Goal: Task Accomplishment & Management: Manage account settings

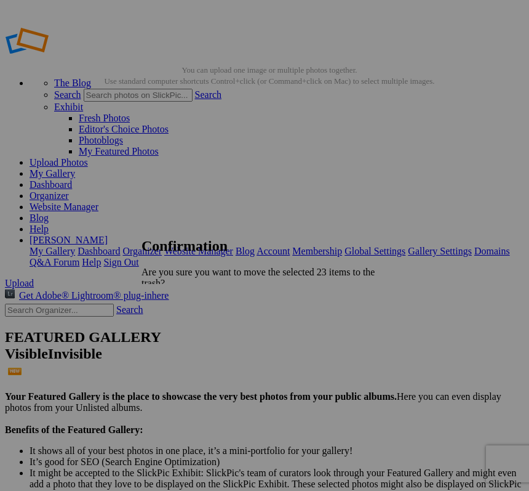
click at [183, 332] on span "Yes" at bounding box center [176, 337] width 14 height 10
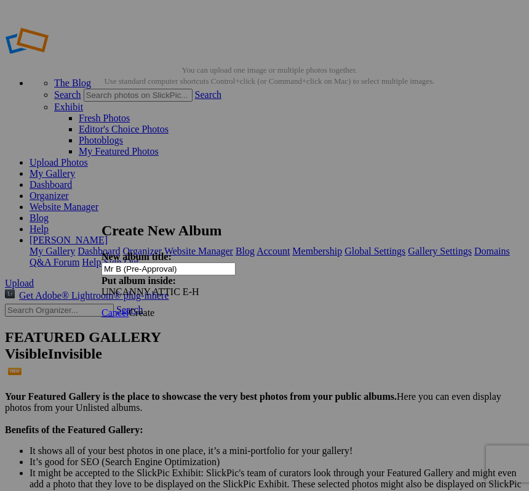
type input "Mr B (Pre-Approval)"
click at [155, 307] on span "Create" at bounding box center [142, 312] width 26 height 10
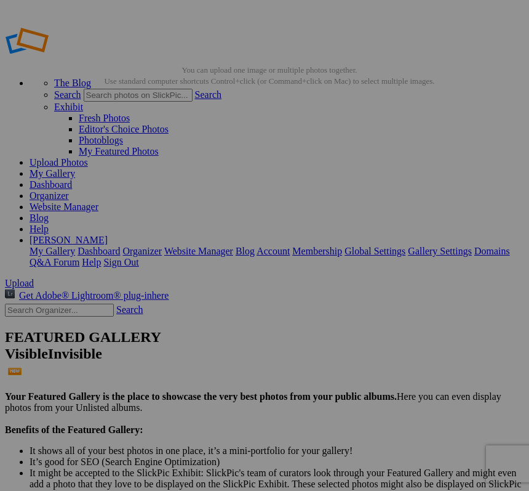
click at [152, 287] on span "Yes" at bounding box center [145, 292] width 14 height 10
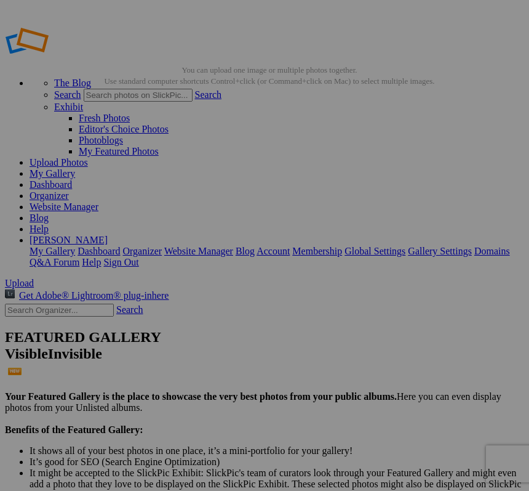
type input "Uncanny Attic EH LIVE"
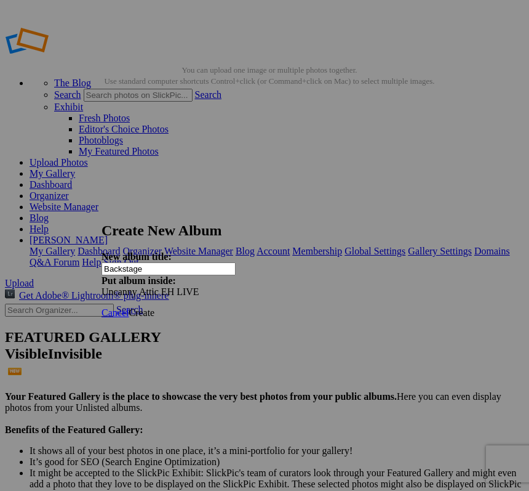
type input "Backstage"
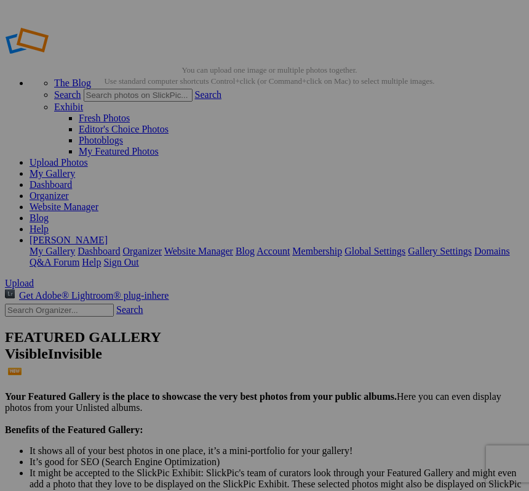
type input "PRE-APPROVALS"
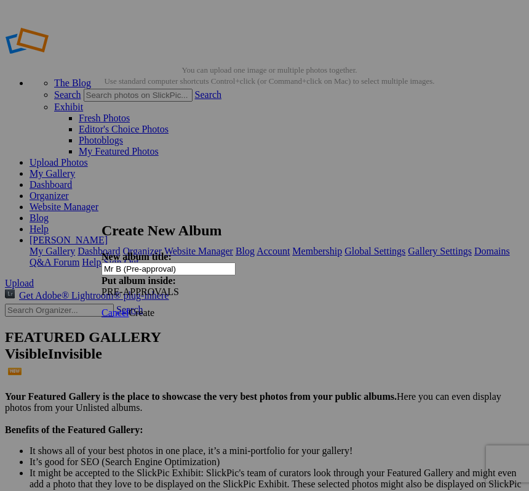
type input "Mr B (Pre-approval)"
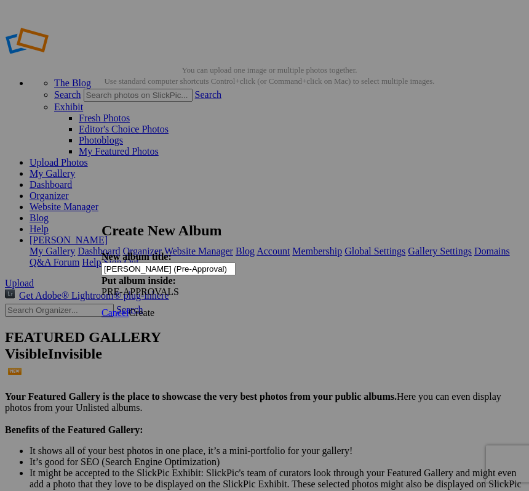
type input "[PERSON_NAME] (Pre-Approval)"
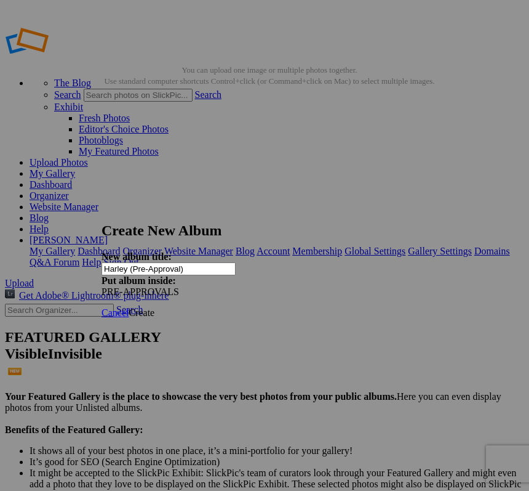
type input "Harley (Pre-Approval)"
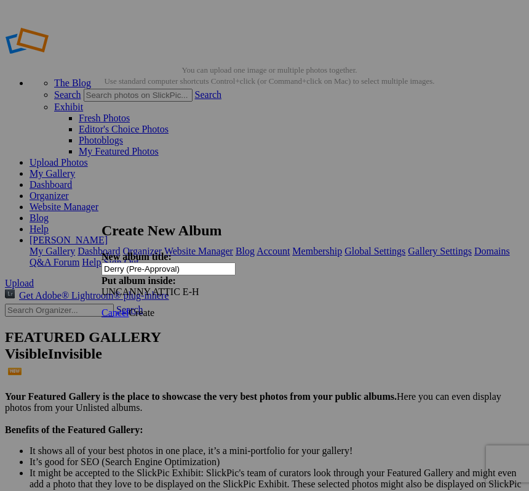
type input "Derry (Pre-Approval)"
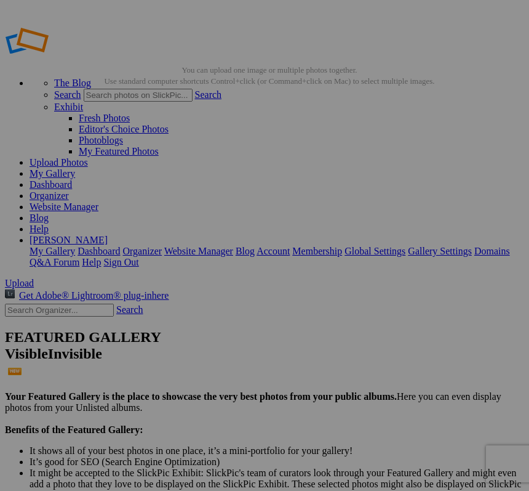
drag, startPoint x: 153, startPoint y: 187, endPoint x: 154, endPoint y: 220, distance: 33.3
drag, startPoint x: 155, startPoint y: 227, endPoint x: 138, endPoint y: 191, distance: 39.9
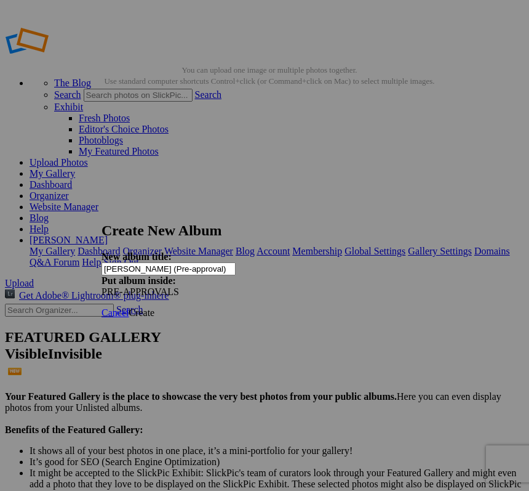
type input "[PERSON_NAME] (Pre-approval)"
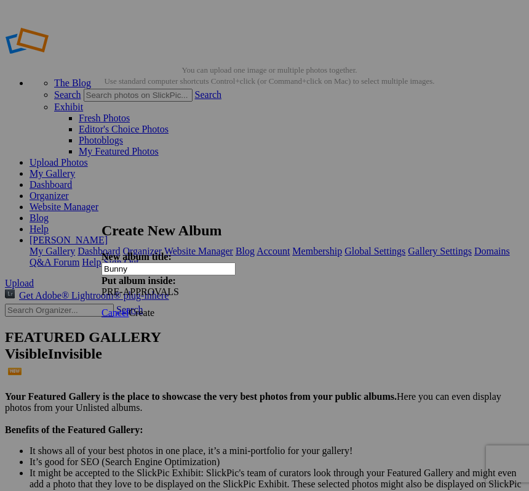
type input "Bunny"
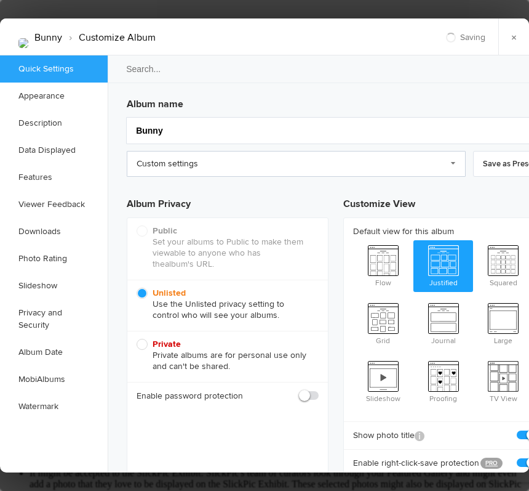
click at [217, 167] on link "Custom settings" at bounding box center [296, 164] width 339 height 26
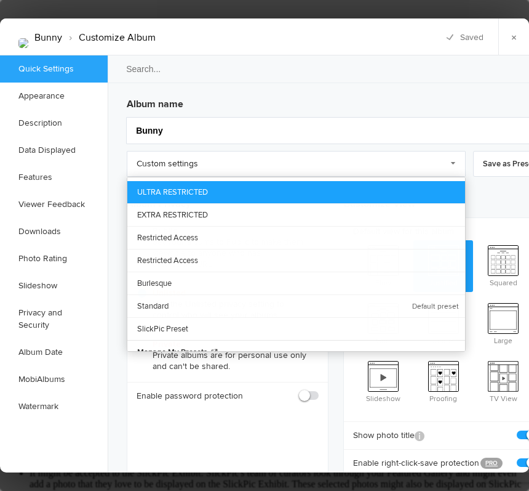
click at [188, 190] on link "ULTRA RESTRICTED" at bounding box center [296, 192] width 338 height 22
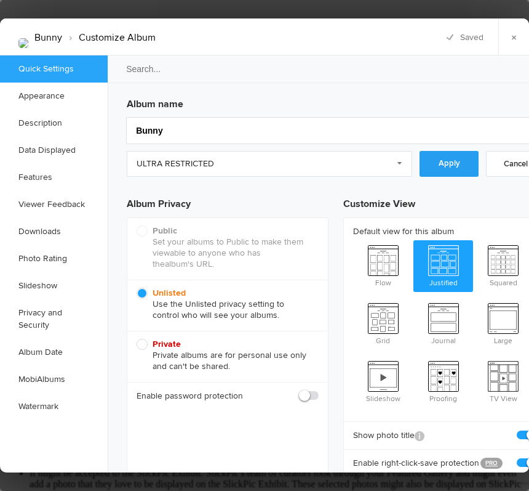
click at [444, 164] on link "Apply" at bounding box center [449, 164] width 59 height 26
checkbox input "false"
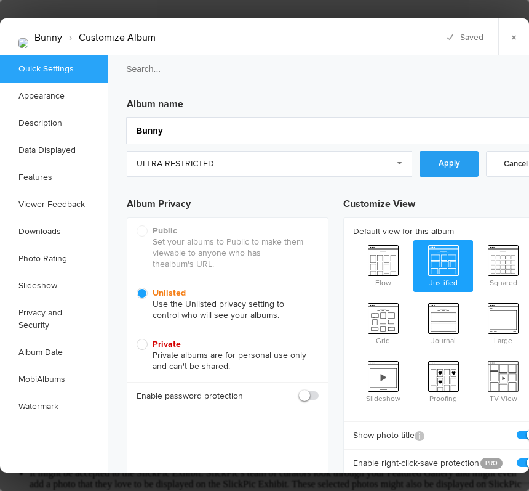
checkbox input "false"
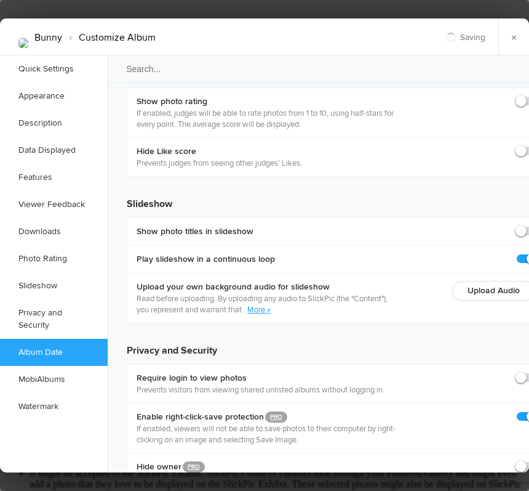
scroll to position [2710, 0]
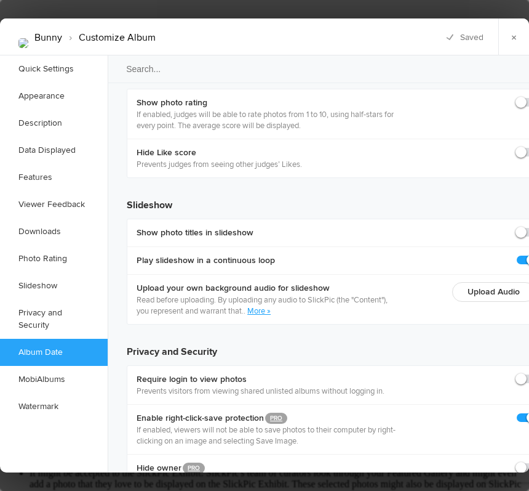
checkbox input "true"
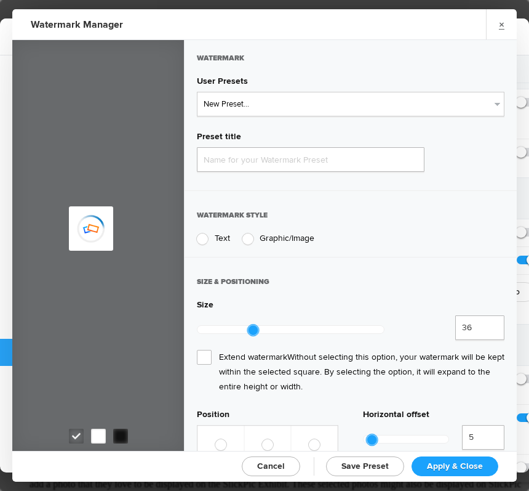
type input "Watermark-8/29/2025"
radio input "true"
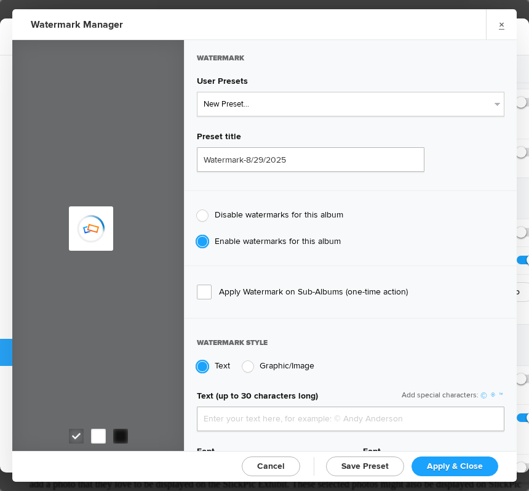
type input "genitophoto"
type input "Watermark-8/13/2022"
type input "0.13"
type input "89"
radio input "true"
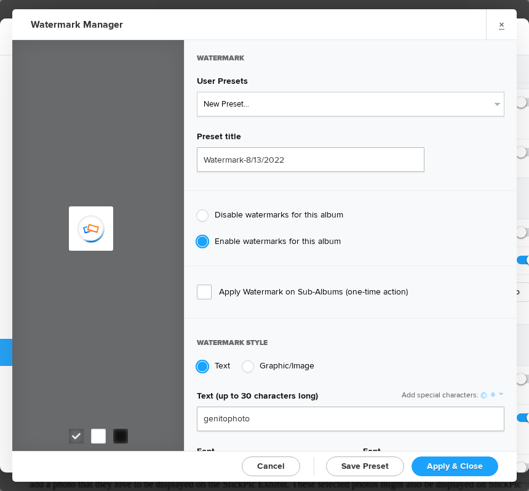
radio input "false"
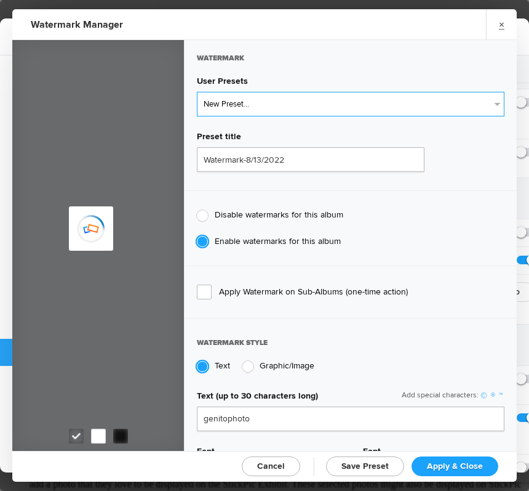
select select "2: Object"
type input "LOGO"
radio input "false"
radio input "true"
type input "0.1"
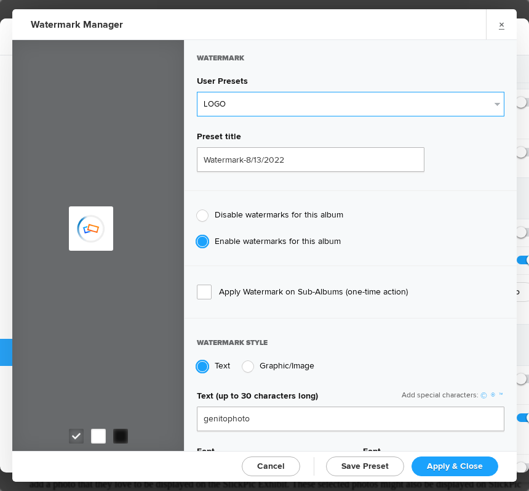
type input "92"
type input "0"
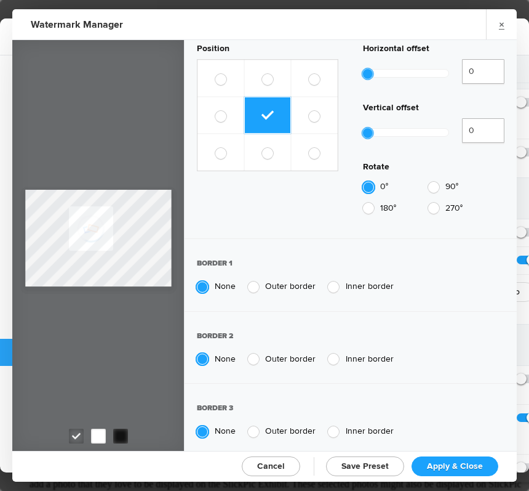
scroll to position [585, 0]
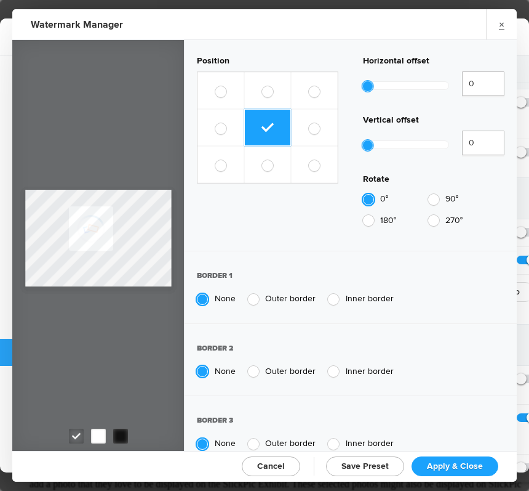
click at [454, 471] on link "Apply & Close" at bounding box center [455, 466] width 87 height 20
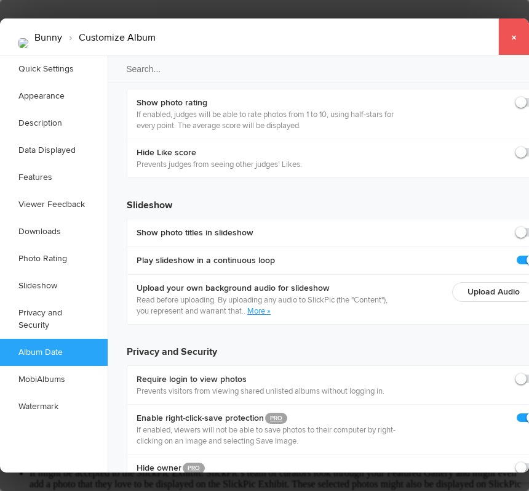
click at [512, 34] on link "×" at bounding box center [514, 36] width 31 height 37
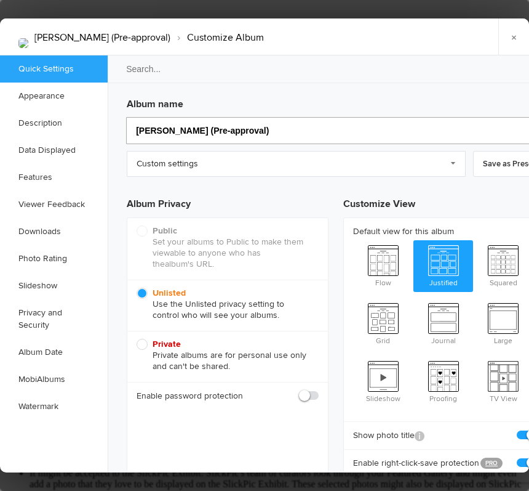
click at [276, 139] on input "[PERSON_NAME] (Pre-approval)" at bounding box center [335, 130] width 419 height 27
click at [318, 161] on link "Custom settings" at bounding box center [296, 164] width 339 height 26
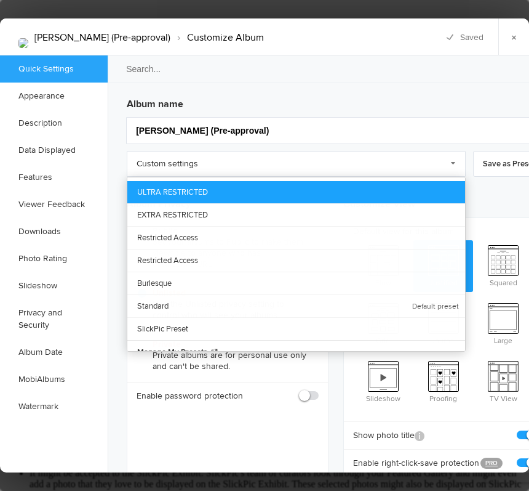
click at [324, 190] on link "ULTRA RESTRICTED" at bounding box center [296, 192] width 338 height 22
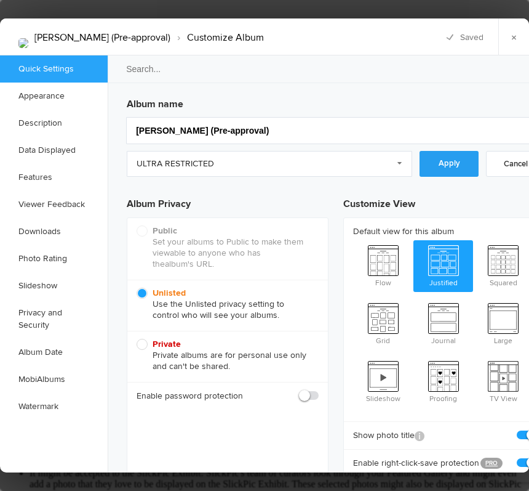
click at [432, 163] on link "Apply" at bounding box center [449, 164] width 59 height 26
checkbox input "false"
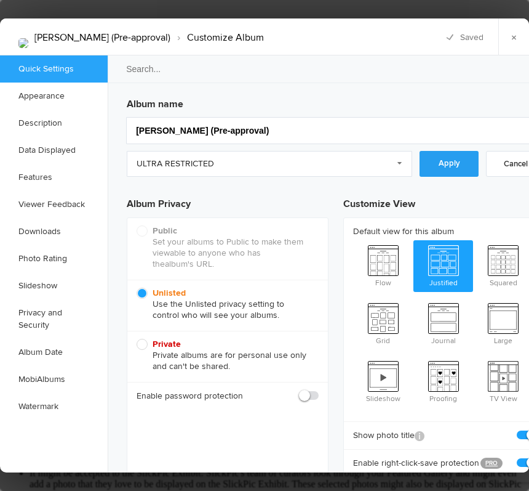
checkbox input "false"
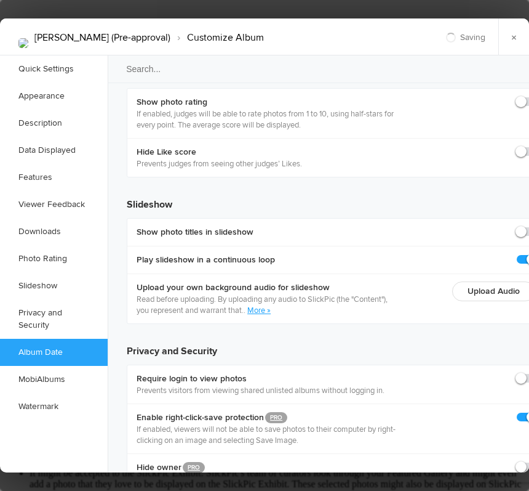
scroll to position [2710, 0]
checkbox input "true"
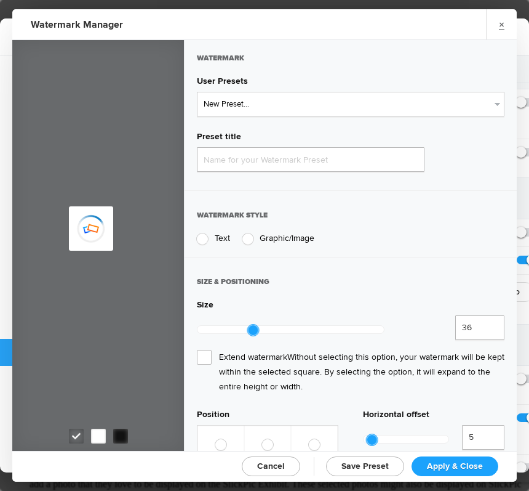
type input "Watermark-8/29/2025"
radio input "true"
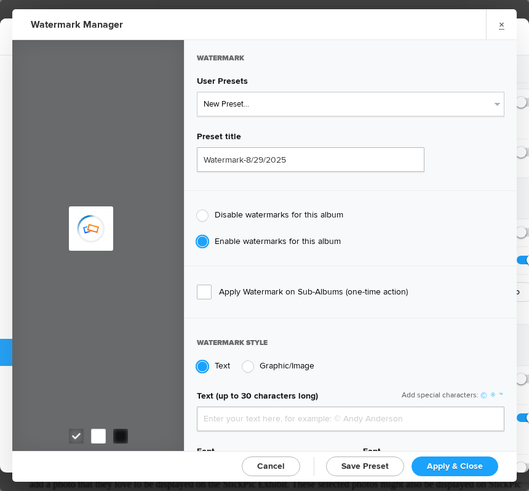
type input "genitophoto"
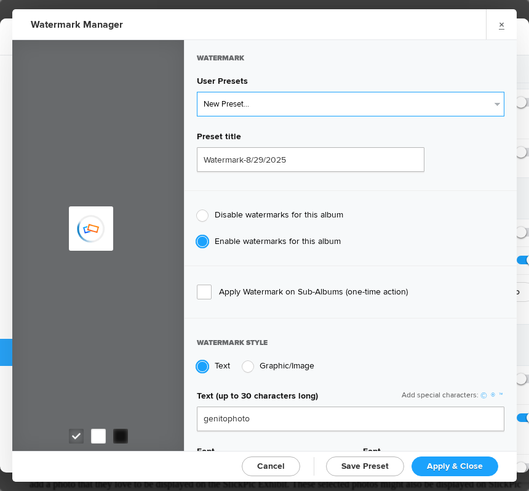
type input "Watermark-8/13/2022"
type input "0.13"
type input "89"
radio input "true"
radio input "false"
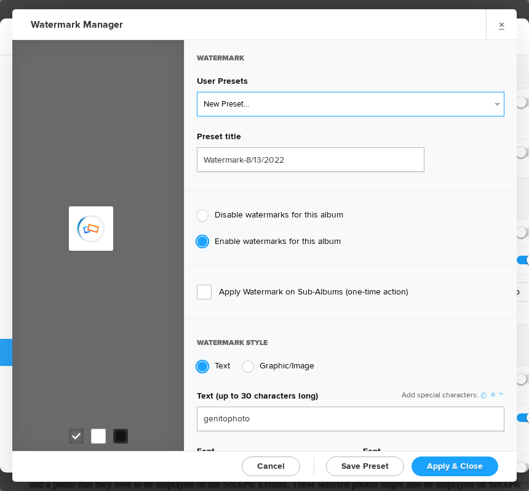
select select "2: Object"
type input "LOGO"
radio input "false"
radio input "true"
type input "0.1"
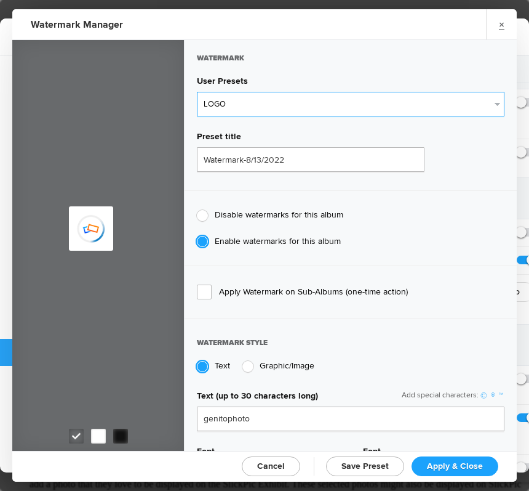
type input "92"
type input "0"
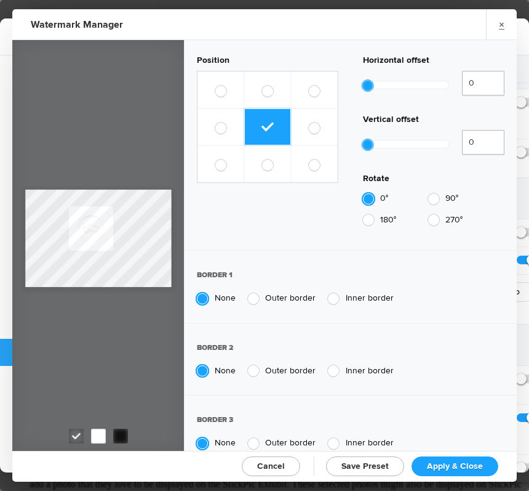
scroll to position [585, 0]
click at [467, 467] on span "Apply & Close" at bounding box center [455, 465] width 56 height 10
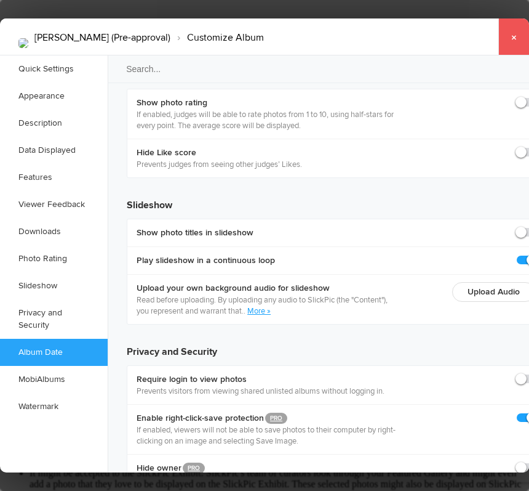
click at [513, 52] on link "×" at bounding box center [514, 36] width 31 height 37
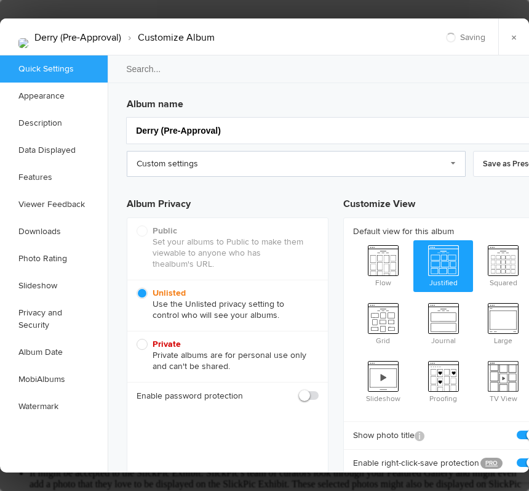
click at [297, 161] on link "Custom settings" at bounding box center [296, 164] width 339 height 26
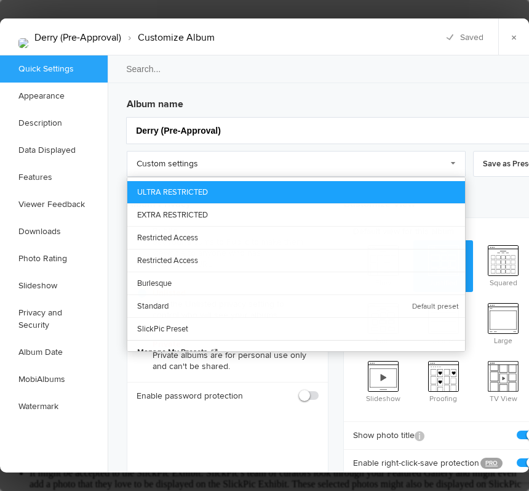
click at [269, 186] on link "ULTRA RESTRICTED" at bounding box center [296, 192] width 338 height 22
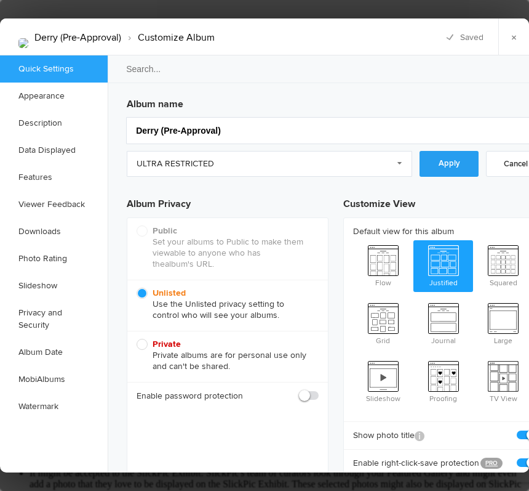
click at [446, 159] on link "Apply" at bounding box center [449, 164] width 59 height 26
checkbox input "false"
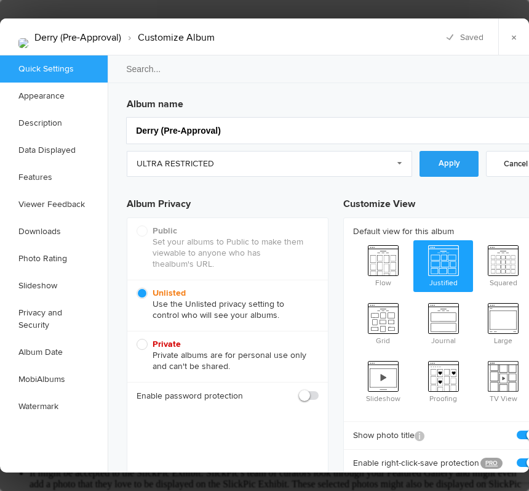
checkbox input "false"
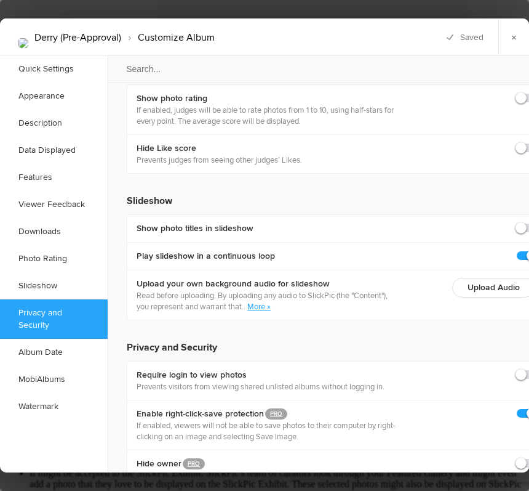
scroll to position [2710, 0]
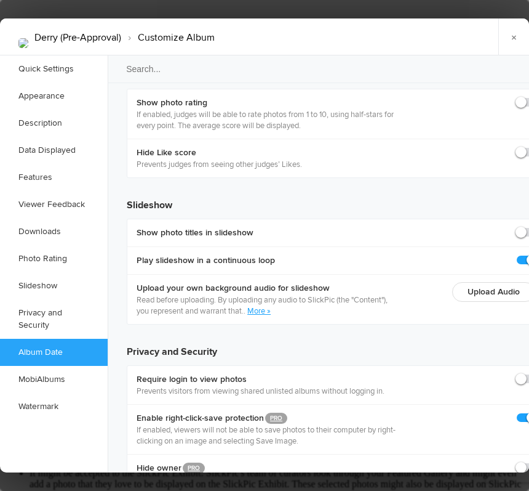
checkbox input "true"
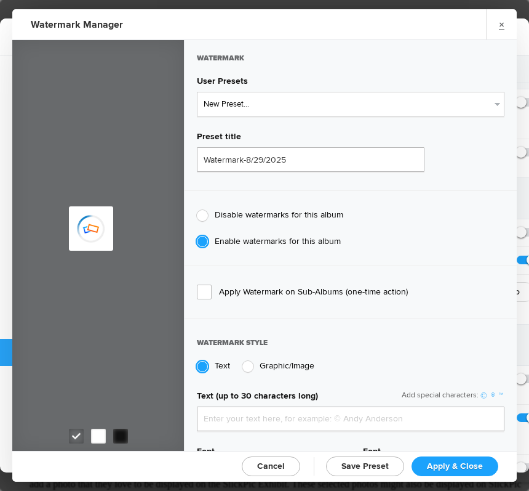
type input "genitophoto"
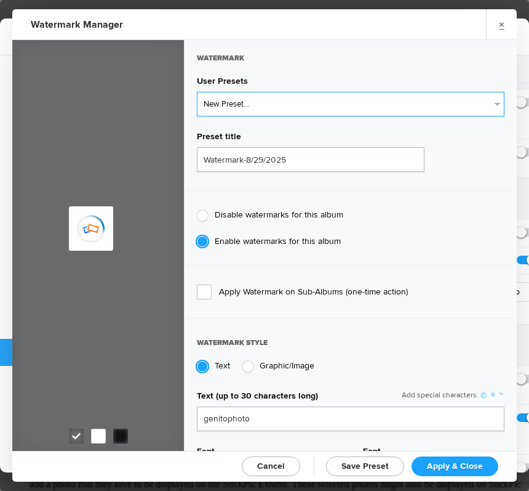
type input "Watermark-8/13/2022"
type input "0.13"
type input "89"
radio input "true"
radio input "false"
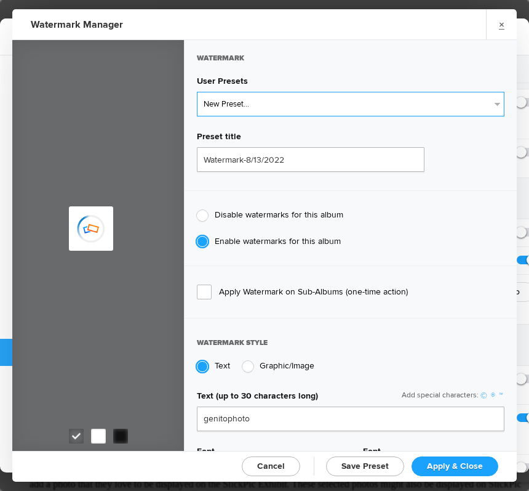
select select "2: Object"
type input "LOGO"
radio input "false"
radio input "true"
type input "0.1"
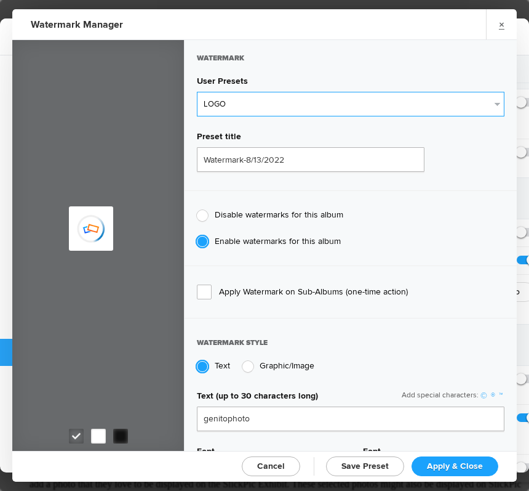
type input "92"
type input "0"
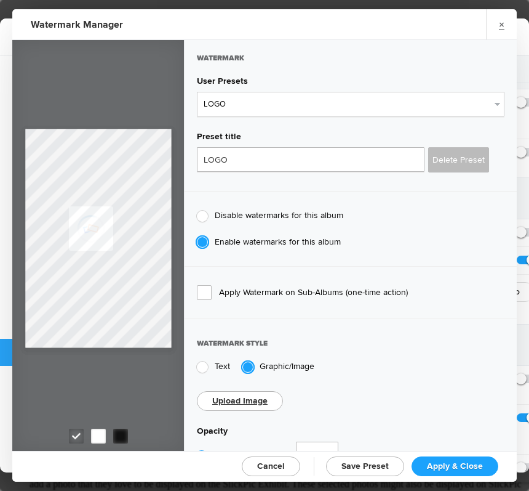
click at [470, 464] on span "Apply & Close" at bounding box center [455, 465] width 56 height 10
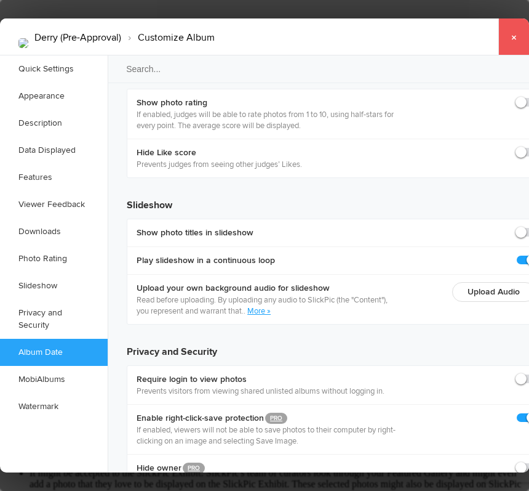
click at [510, 36] on link "×" at bounding box center [514, 36] width 31 height 37
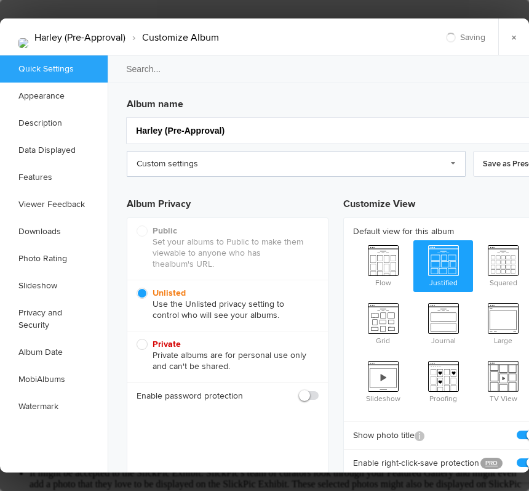
click at [236, 163] on link "Custom settings" at bounding box center [296, 164] width 339 height 26
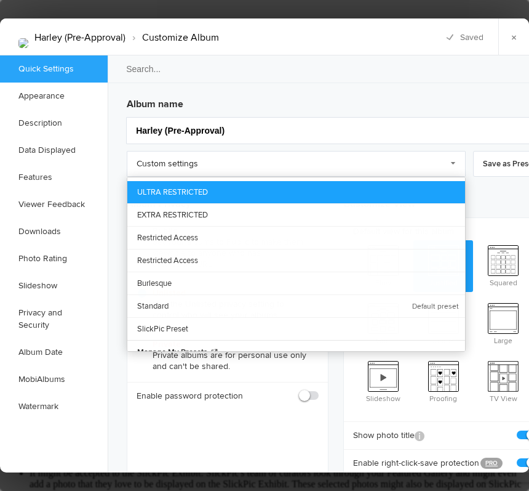
click at [246, 188] on link "ULTRA RESTRICTED" at bounding box center [296, 192] width 338 height 22
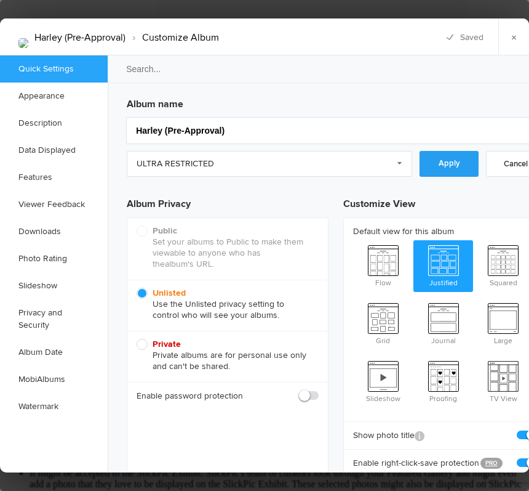
click at [444, 158] on link "Apply" at bounding box center [449, 164] width 59 height 26
checkbox input "false"
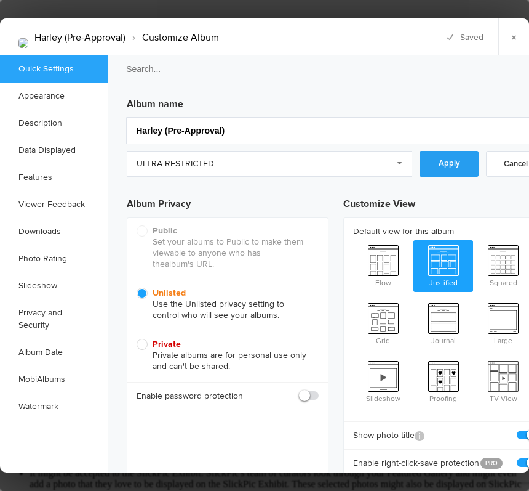
checkbox input "false"
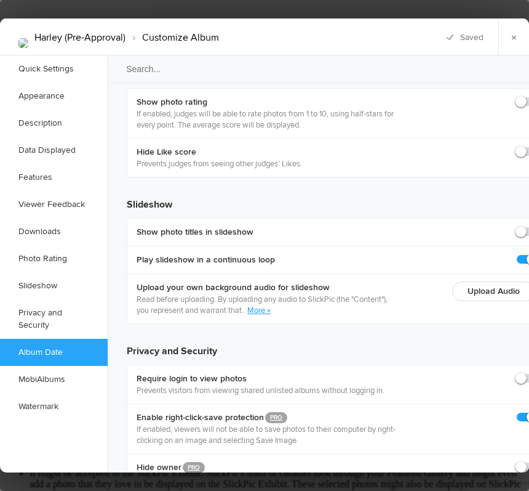
scroll to position [2710, 0]
checkbox input "true"
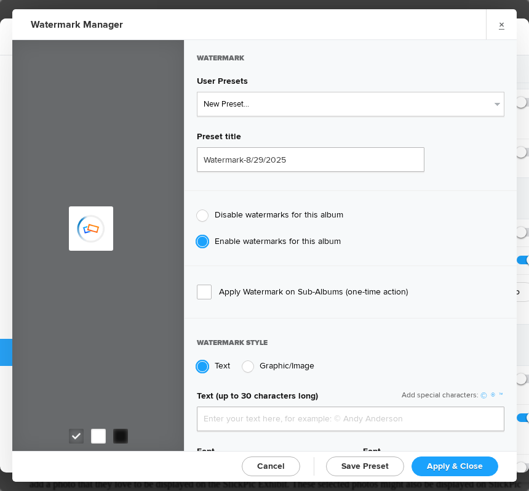
type input "genitophoto"
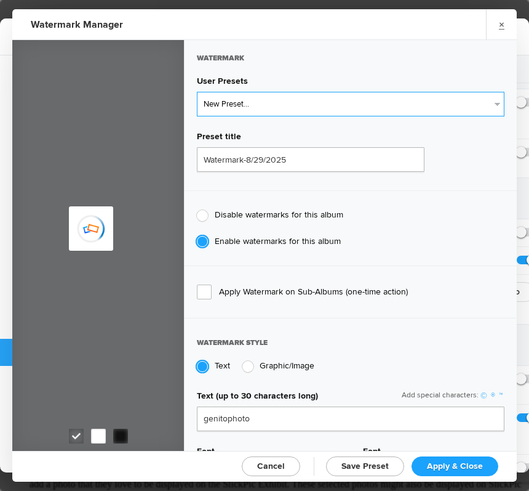
type input "Watermark-8/13/2022"
type input "0.13"
type input "89"
radio input "true"
radio input "false"
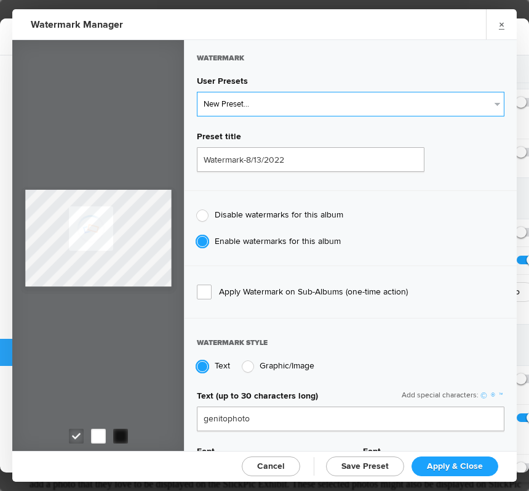
select select "2: Object"
type input "LOGO"
radio input "false"
radio input "true"
type input "0.1"
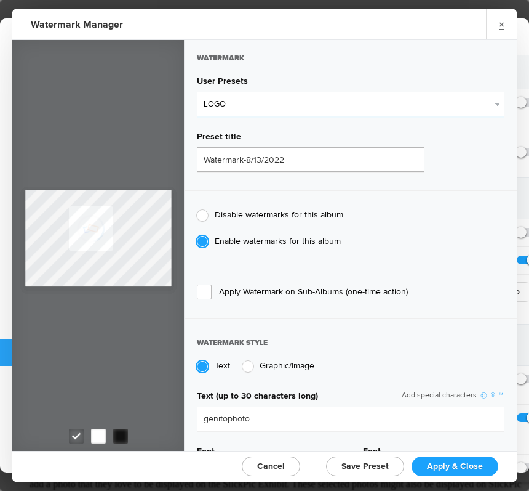
type input "92"
type input "0"
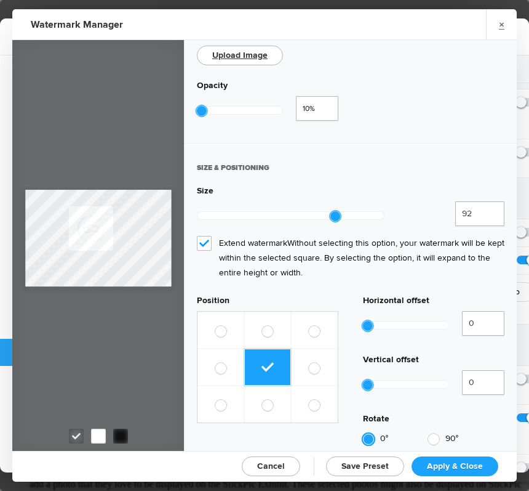
scroll to position [411, 0]
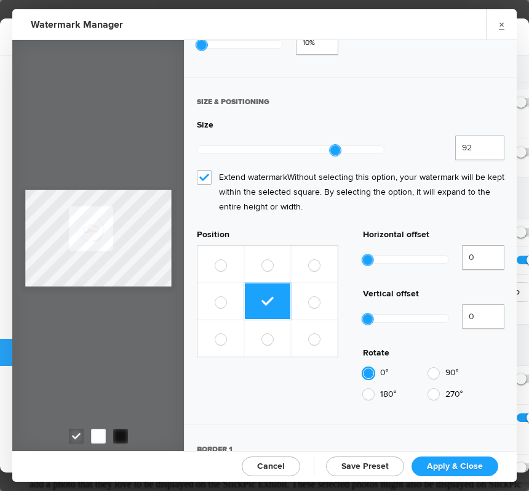
click at [462, 462] on span "Apply & Close" at bounding box center [455, 465] width 56 height 10
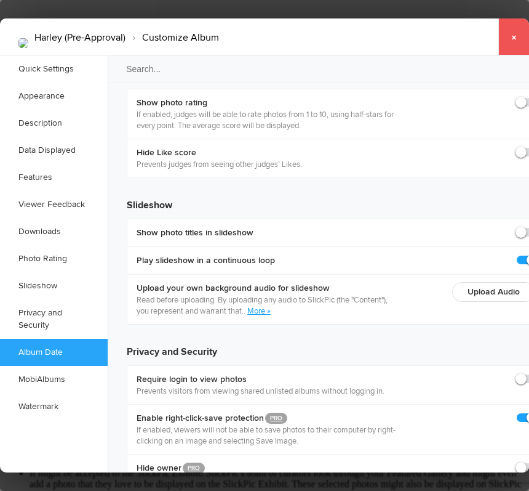
click at [513, 43] on link "×" at bounding box center [514, 36] width 31 height 37
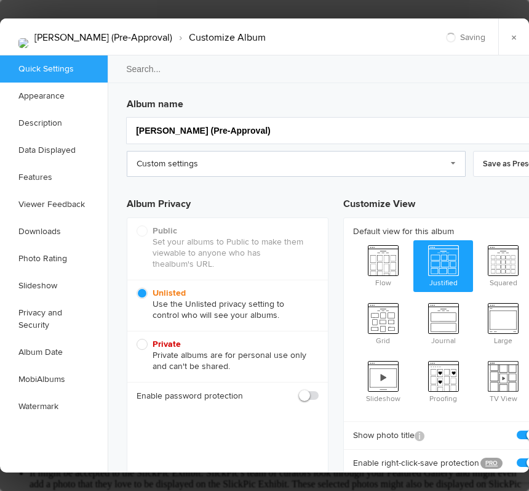
click at [419, 164] on link "Custom settings" at bounding box center [296, 164] width 339 height 26
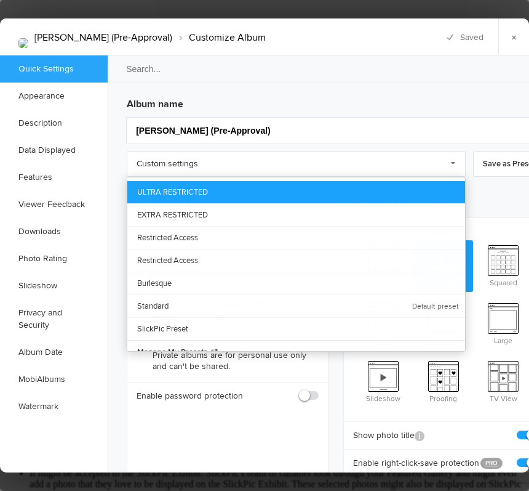
click at [331, 190] on link "ULTRA RESTRICTED" at bounding box center [296, 192] width 338 height 22
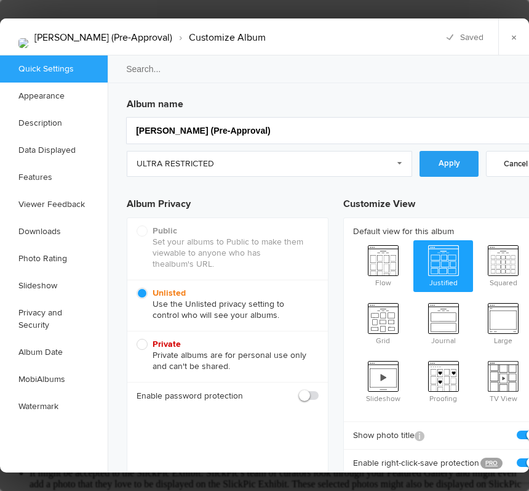
click at [451, 161] on link "Apply" at bounding box center [449, 164] width 59 height 26
checkbox input "false"
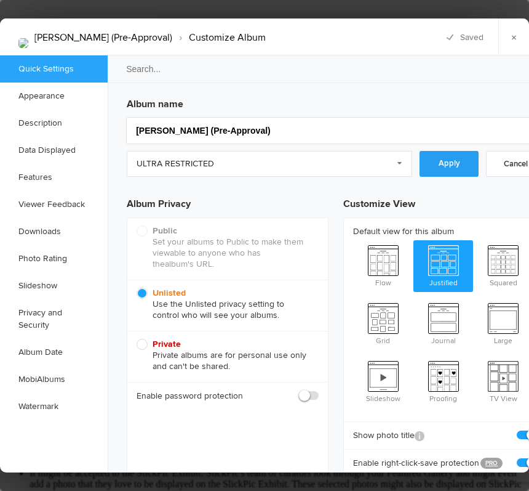
checkbox input "false"
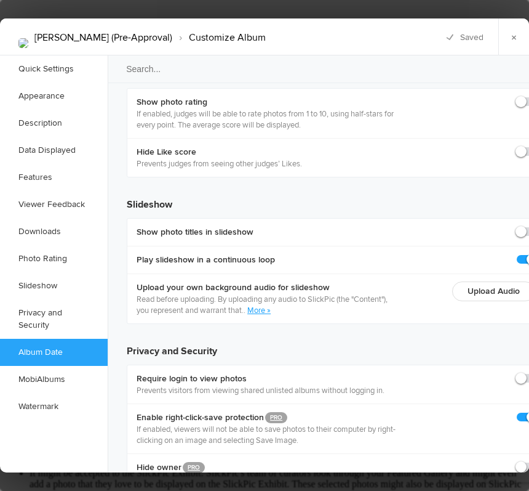
scroll to position [2710, 0]
checkbox input "true"
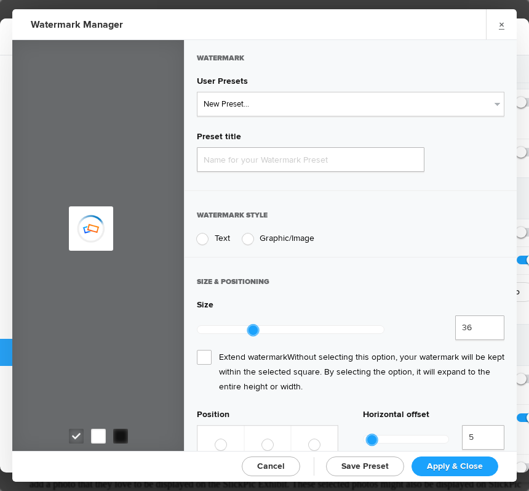
type input "Watermark-8/29/2025"
radio input "true"
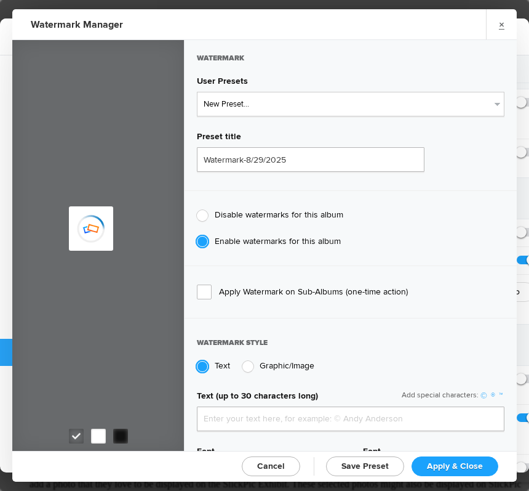
type input "genitophoto"
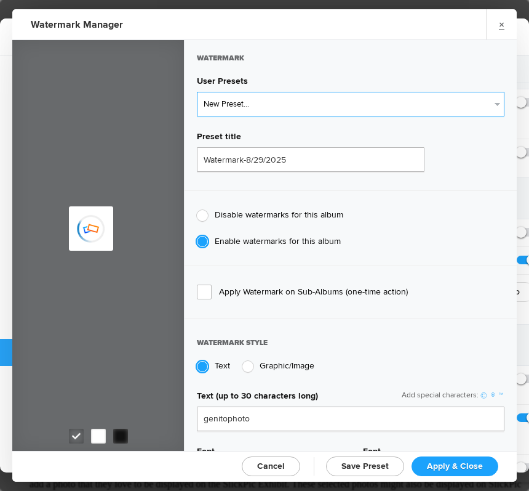
type input "Watermark-8/13/2022"
type input "0.13"
type input "89"
radio input "true"
radio input "false"
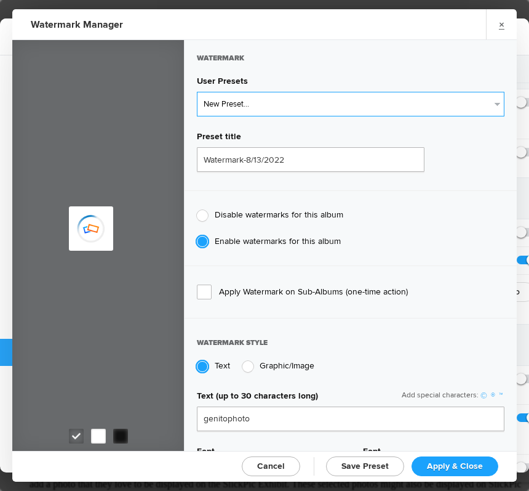
select select "2: Object"
type input "LOGO"
radio input "false"
radio input "true"
type input "0.1"
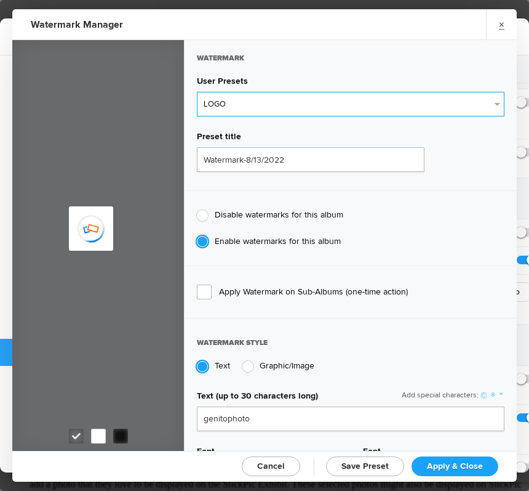
type input "92"
type input "0"
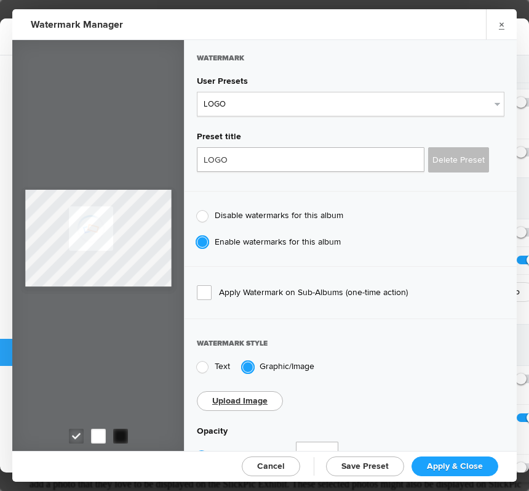
click at [469, 466] on span "Apply & Close" at bounding box center [455, 465] width 56 height 10
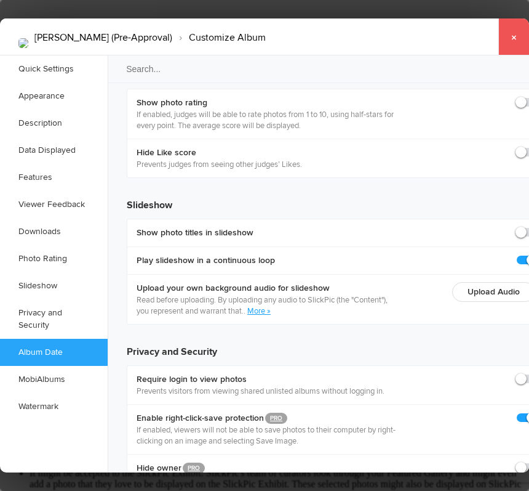
click at [515, 42] on link "×" at bounding box center [514, 36] width 31 height 37
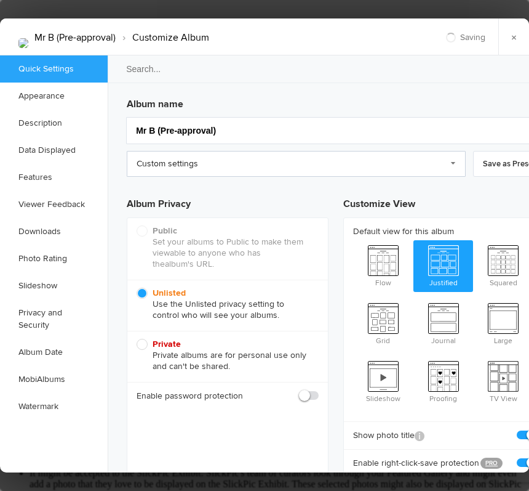
click at [379, 160] on link "Custom settings" at bounding box center [296, 164] width 339 height 26
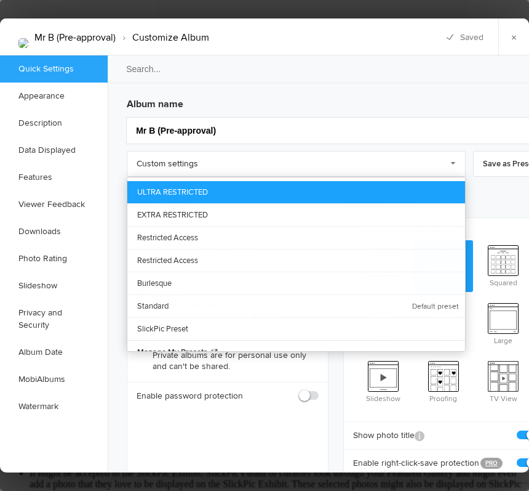
click at [346, 181] on link "ULTRA RESTRICTED" at bounding box center [296, 192] width 338 height 22
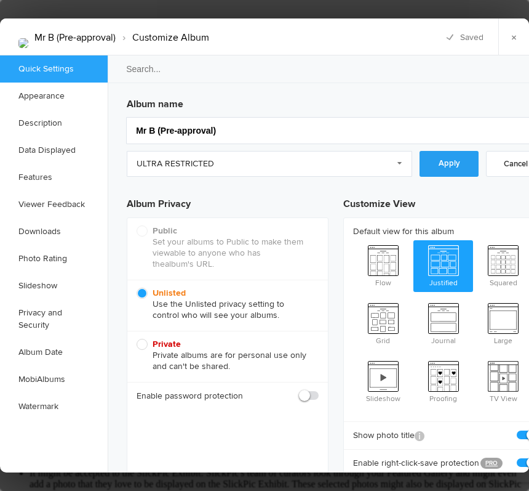
click at [459, 164] on link "Apply" at bounding box center [449, 164] width 59 height 26
checkbox input "false"
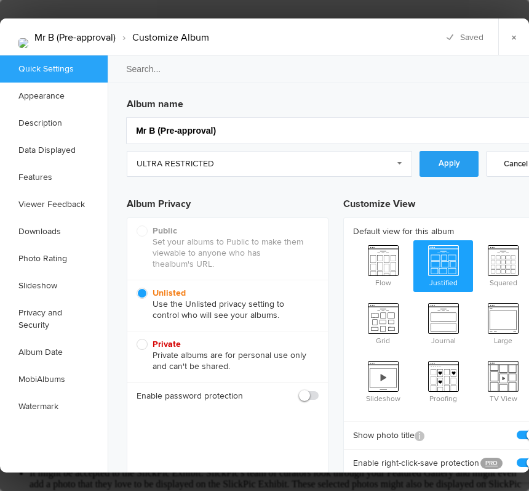
checkbox input "false"
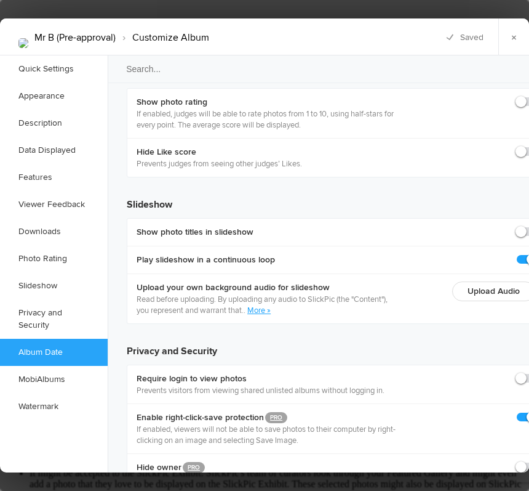
scroll to position [2710, 0]
checkbox input "true"
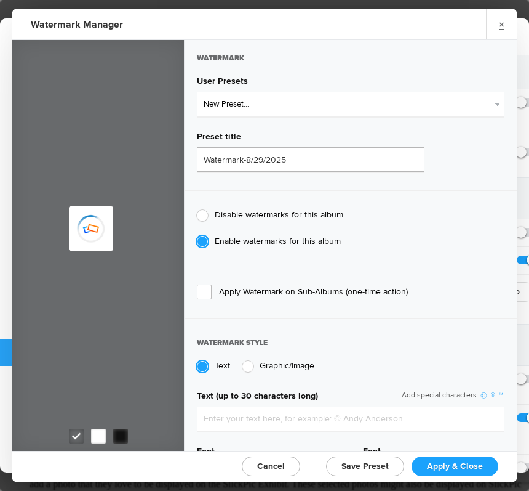
type input "genitophoto"
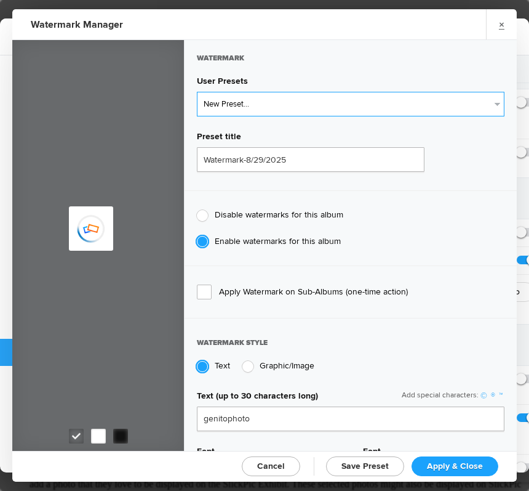
type input "Watermark-8/13/2022"
type input "0.13"
type input "89"
radio input "true"
radio input "false"
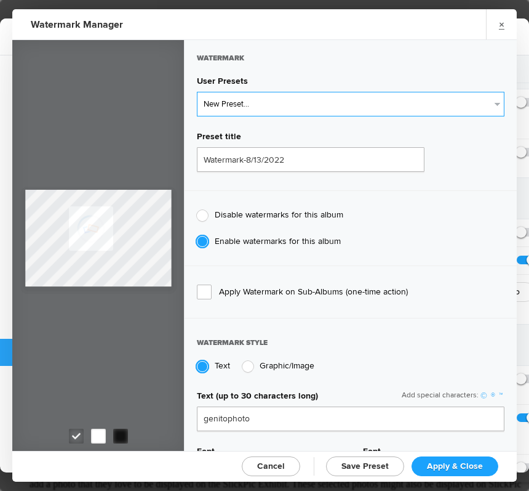
select select "2: Object"
type input "LOGO"
radio input "false"
radio input "true"
type input "0.1"
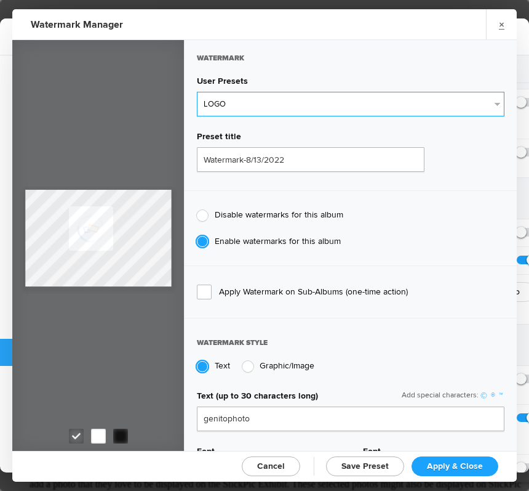
type input "92"
type input "0"
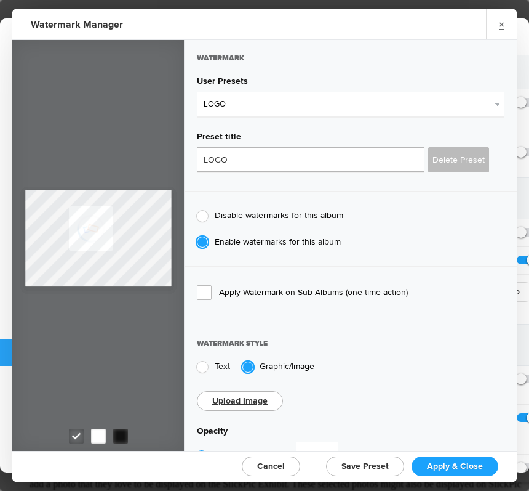
click at [467, 467] on span "Apply & Close" at bounding box center [455, 465] width 56 height 10
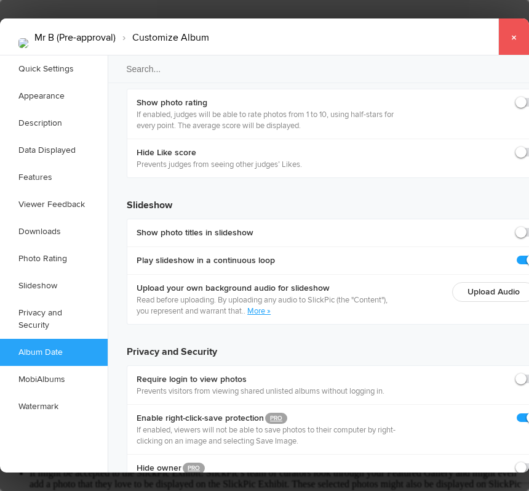
click at [513, 33] on link "×" at bounding box center [514, 36] width 31 height 37
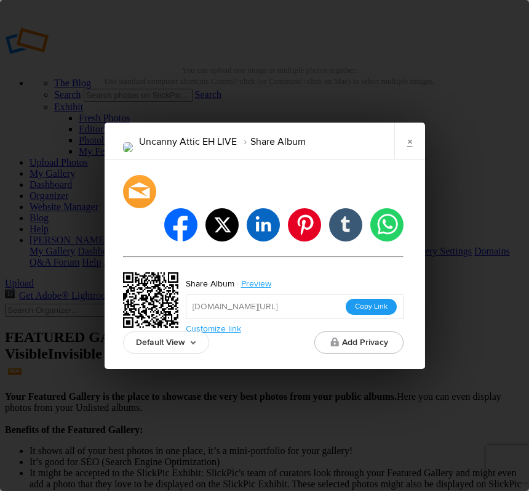
click at [370, 299] on button "Copy Link" at bounding box center [371, 307] width 51 height 16
click at [408, 159] on link "×" at bounding box center [410, 141] width 31 height 37
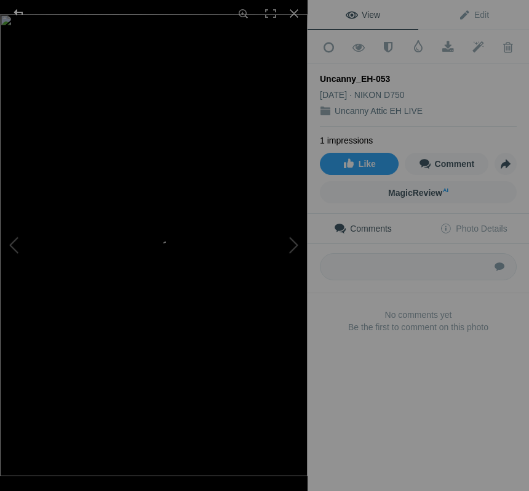
click at [26, 9] on div at bounding box center [18, 12] width 44 height 25
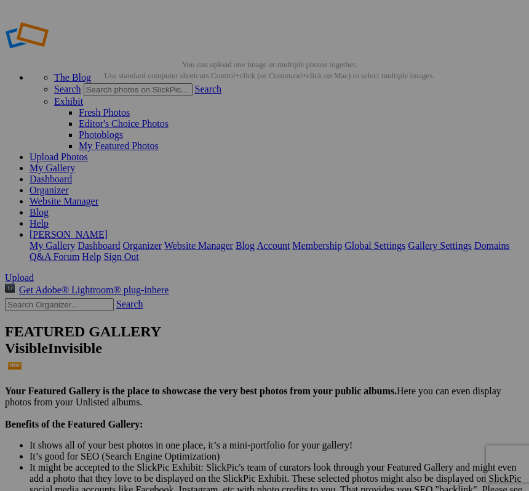
scroll to position [9955, 0]
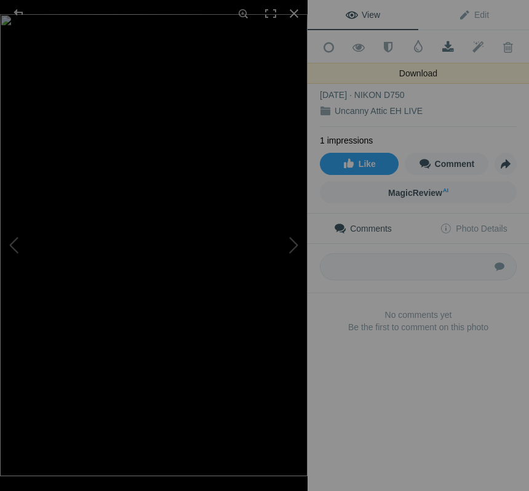
click at [446, 44] on span at bounding box center [448, 47] width 30 height 12
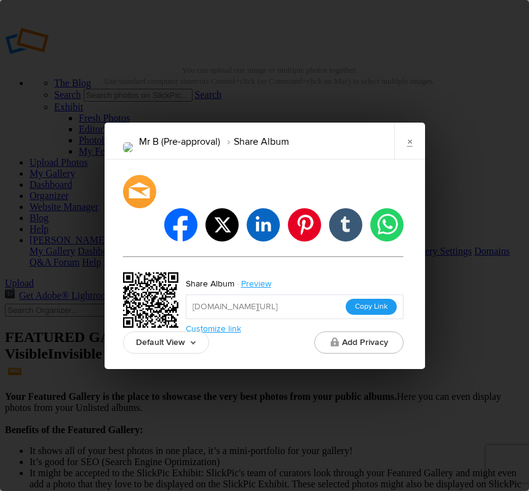
click at [374, 299] on button "Copy Link" at bounding box center [371, 307] width 51 height 16
click at [402, 147] on link "×" at bounding box center [410, 141] width 31 height 37
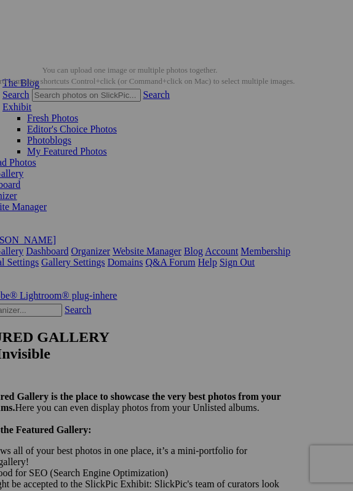
scroll to position [0, 238]
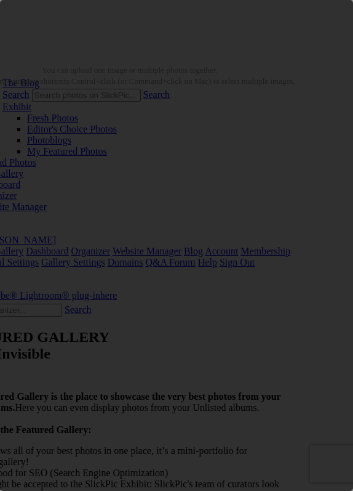
scroll to position [0, 0]
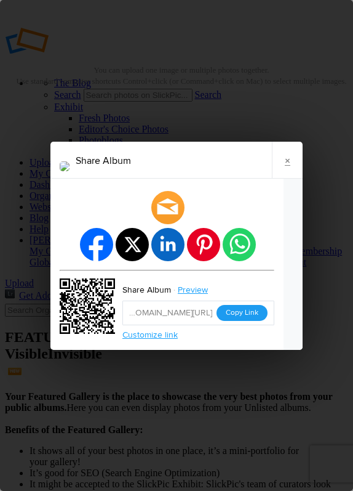
click at [255, 313] on button "Copy Link" at bounding box center [242, 313] width 51 height 16
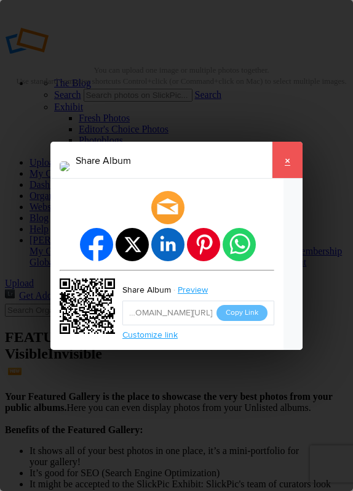
click at [299, 158] on link "×" at bounding box center [287, 160] width 31 height 37
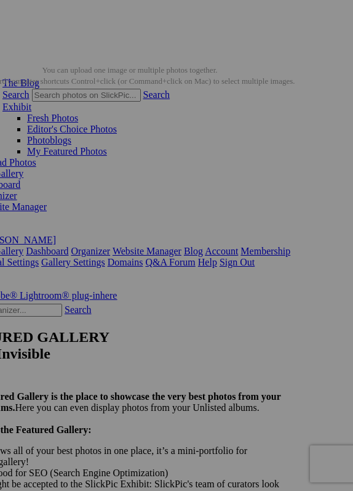
scroll to position [0, 238]
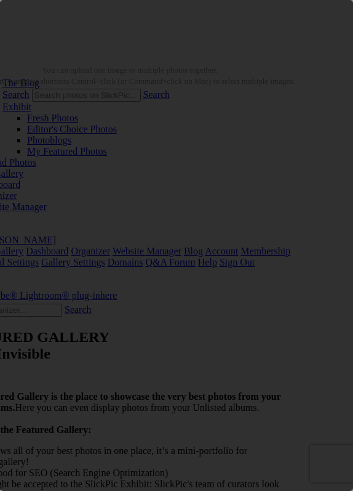
scroll to position [0, 0]
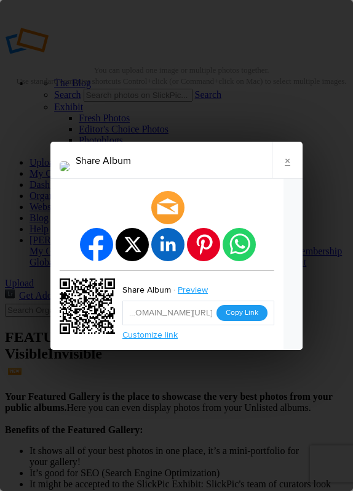
click at [256, 312] on button "Copy Link" at bounding box center [242, 313] width 51 height 16
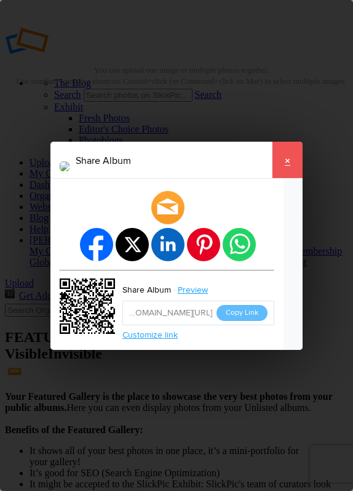
click at [298, 158] on link "×" at bounding box center [287, 160] width 31 height 37
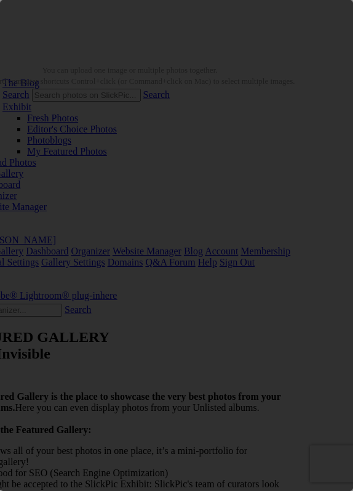
scroll to position [0, 0]
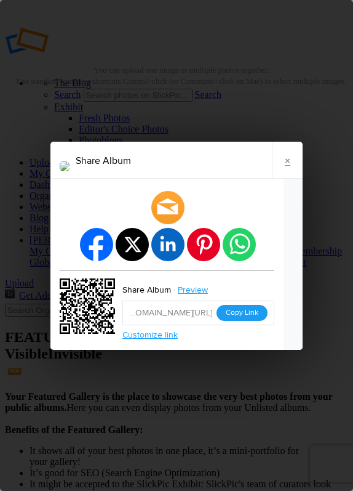
click at [250, 314] on button "Copy Link" at bounding box center [242, 313] width 51 height 16
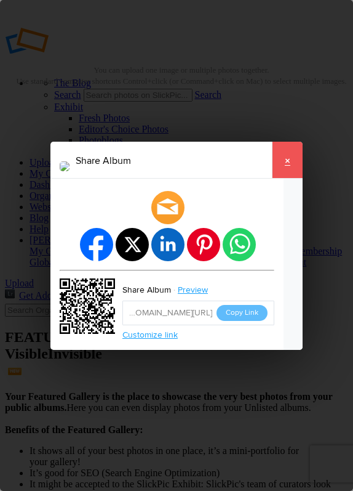
click at [296, 158] on link "×" at bounding box center [287, 160] width 31 height 37
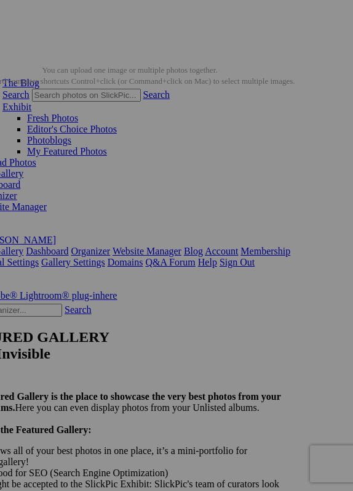
scroll to position [0, 238]
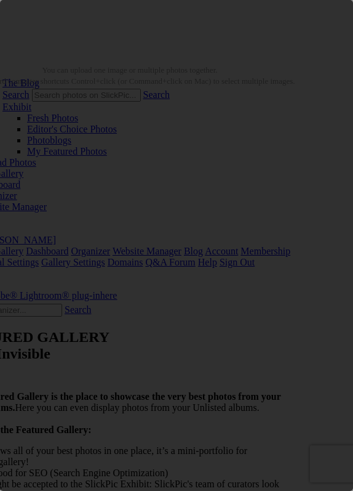
scroll to position [0, 0]
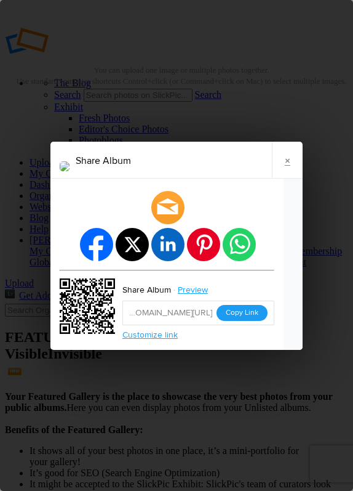
click at [254, 310] on button "Copy Link" at bounding box center [242, 313] width 51 height 16
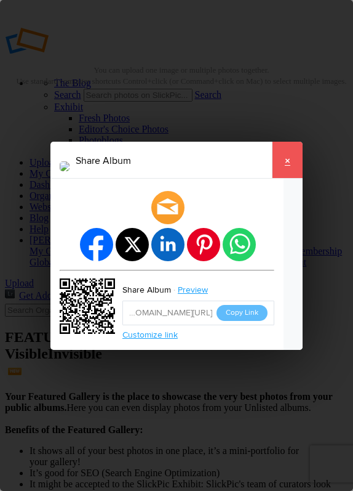
click at [303, 158] on link "×" at bounding box center [287, 160] width 31 height 37
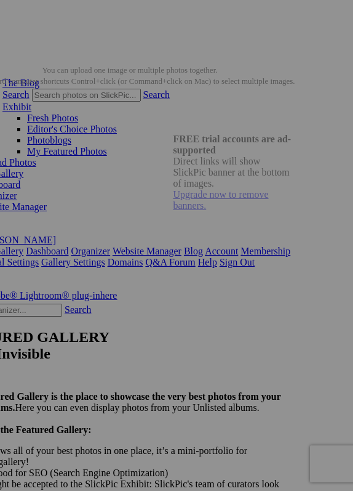
scroll to position [0, 238]
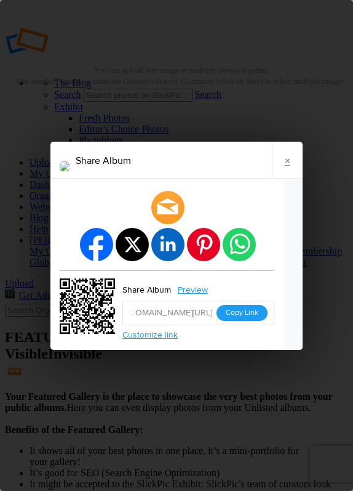
click at [259, 312] on button "Copy Link" at bounding box center [242, 313] width 51 height 16
click at [257, 308] on button "Copy Link" at bounding box center [242, 313] width 51 height 16
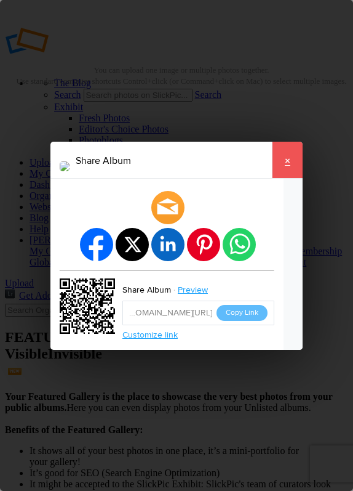
click at [297, 155] on link "×" at bounding box center [287, 160] width 31 height 37
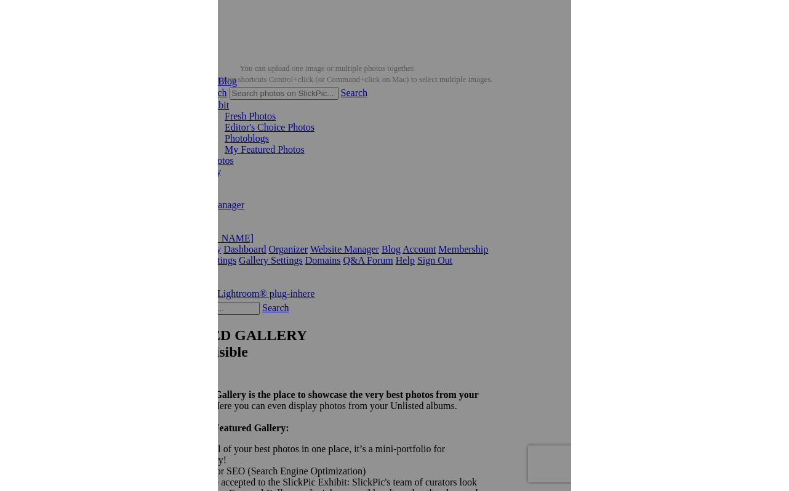
scroll to position [2, 0]
